Goal: Navigation & Orientation: Find specific page/section

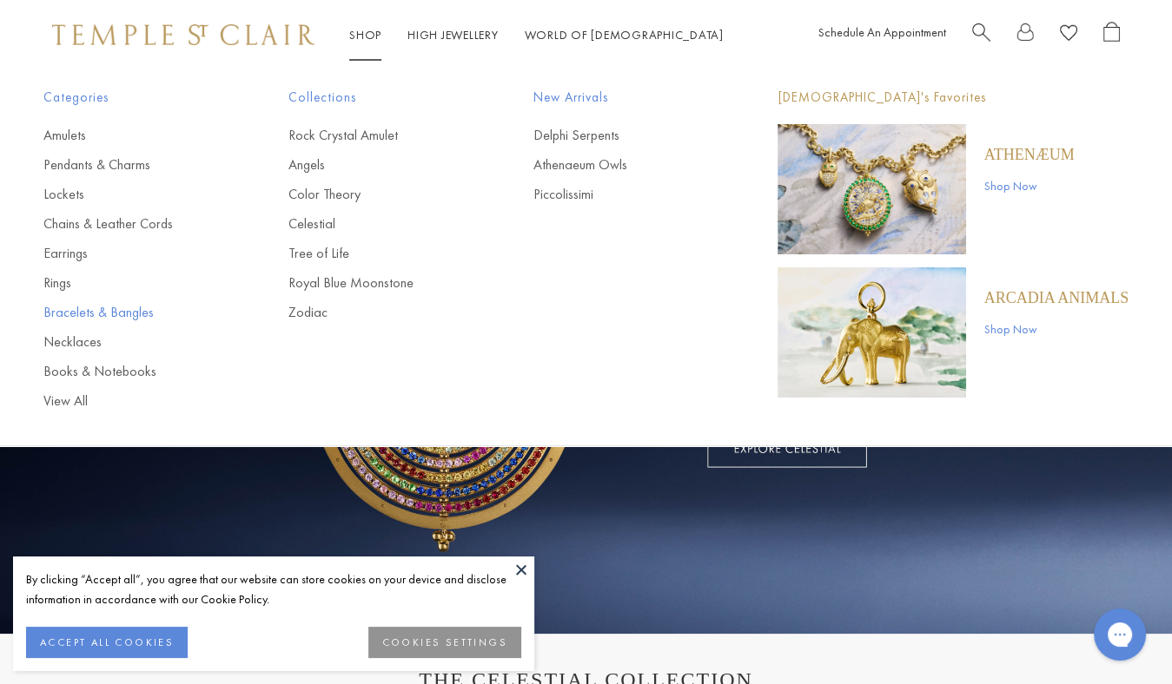
click at [72, 315] on link "Bracelets & Bangles" at bounding box center [130, 312] width 175 height 19
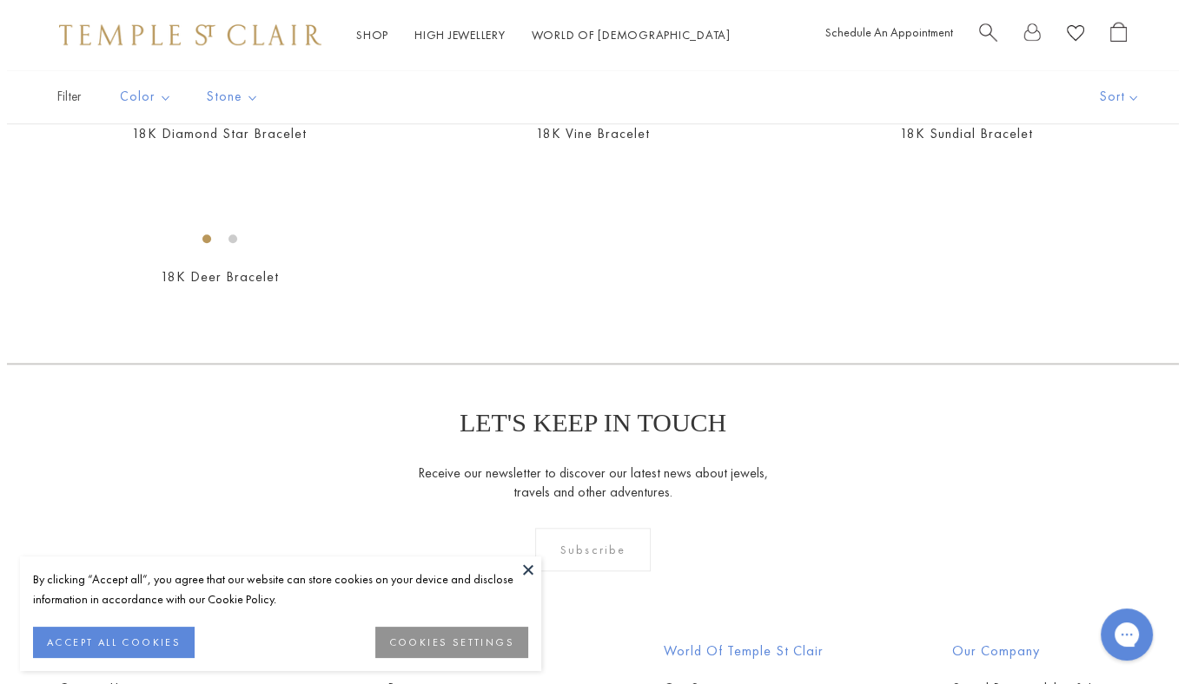
scroll to position [1569, 0]
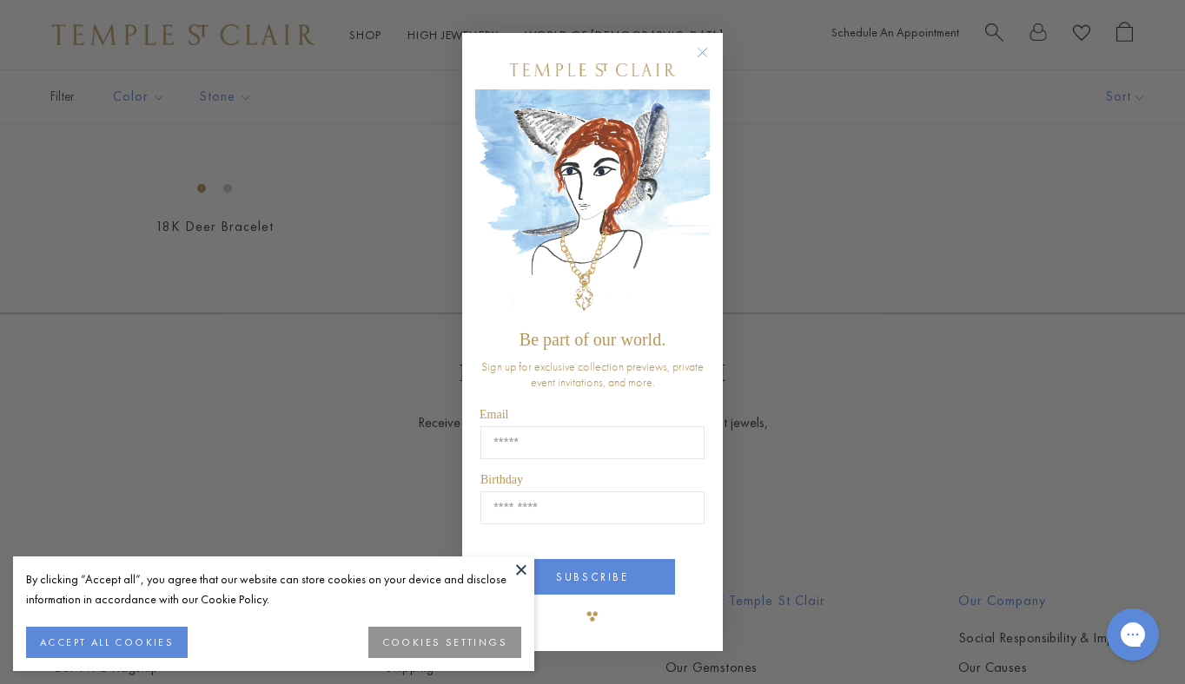
click at [701, 52] on circle "Close dialog" at bounding box center [702, 53] width 21 height 21
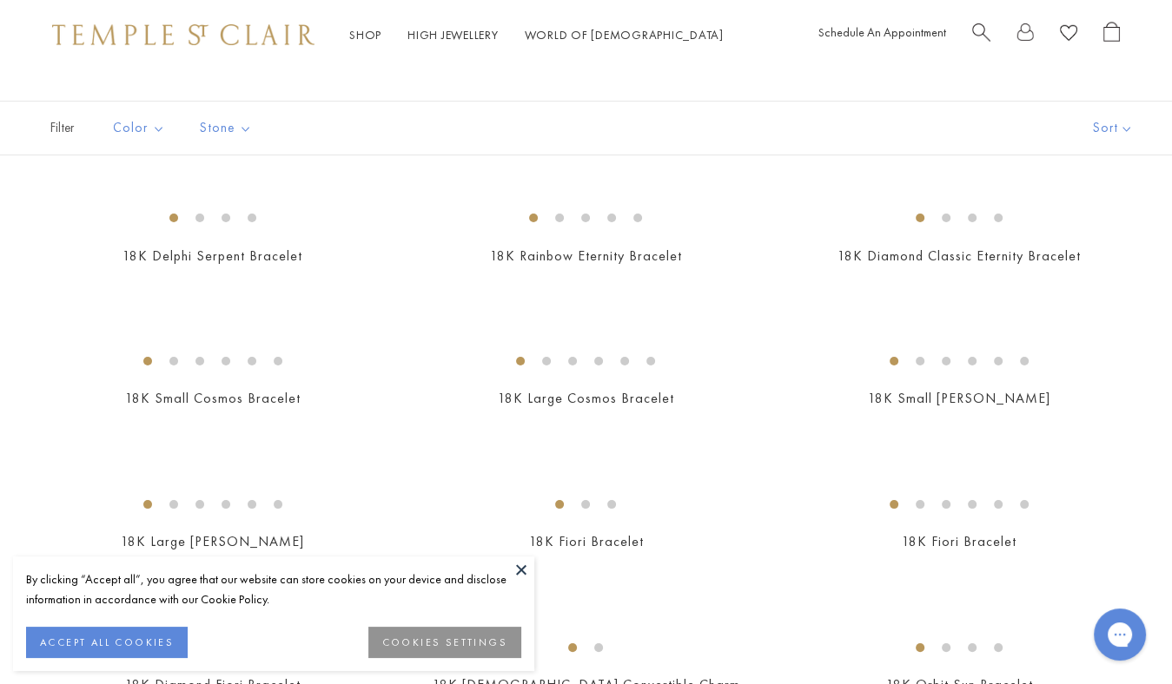
scroll to position [0, 0]
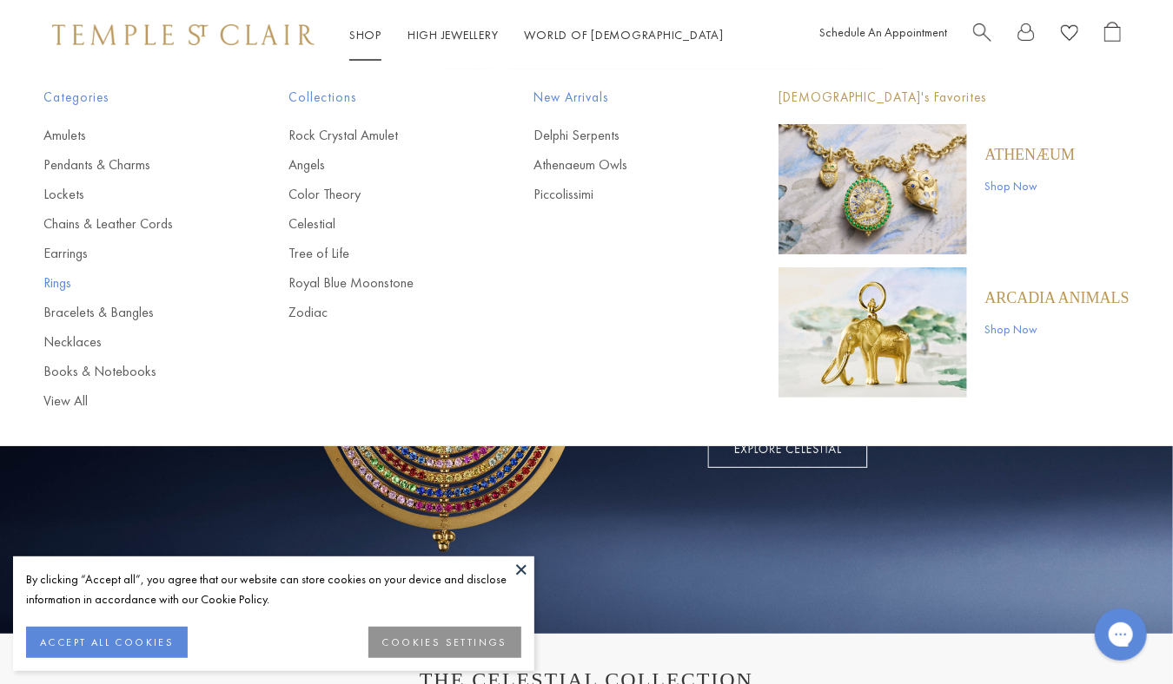
click at [59, 279] on link "Rings" at bounding box center [130, 283] width 175 height 19
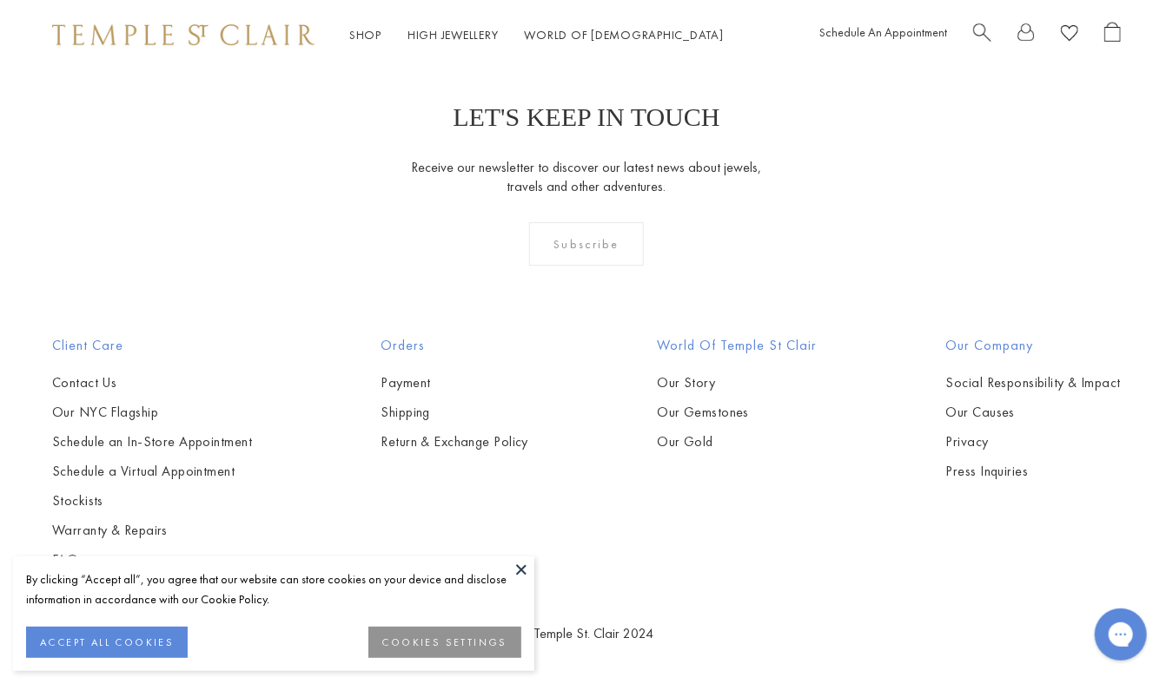
scroll to position [6270, 0]
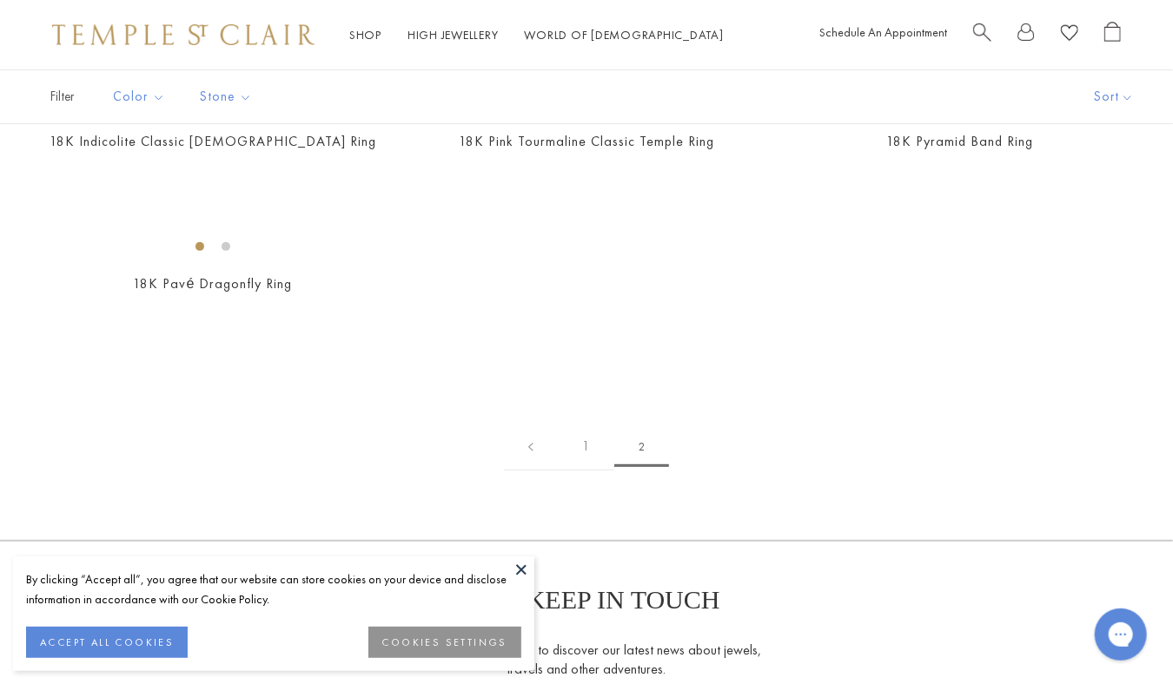
scroll to position [198, 0]
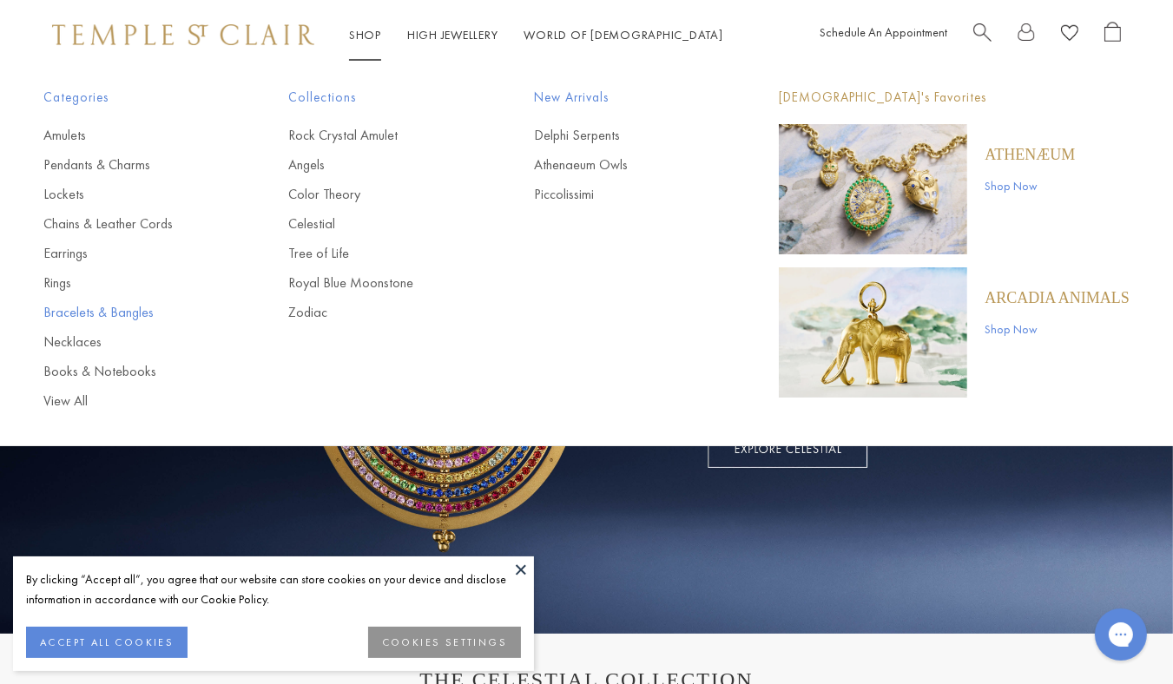
click at [63, 308] on link "Bracelets & Bangles" at bounding box center [130, 312] width 175 height 19
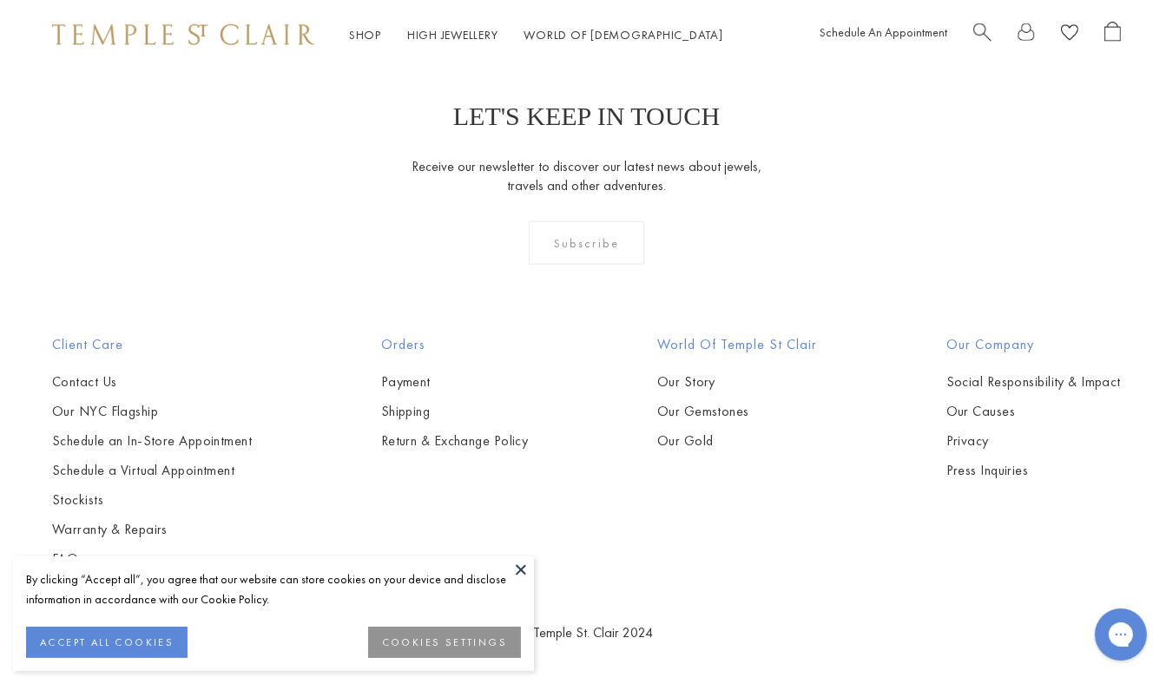
scroll to position [1945, 0]
